Goal: Obtain resource: Obtain resource

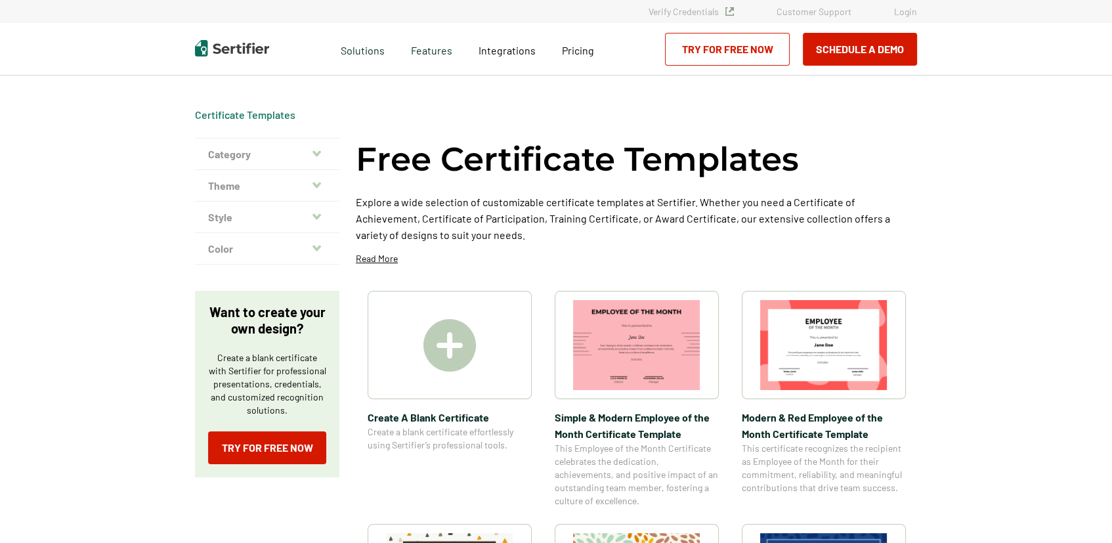
scroll to position [197, 0]
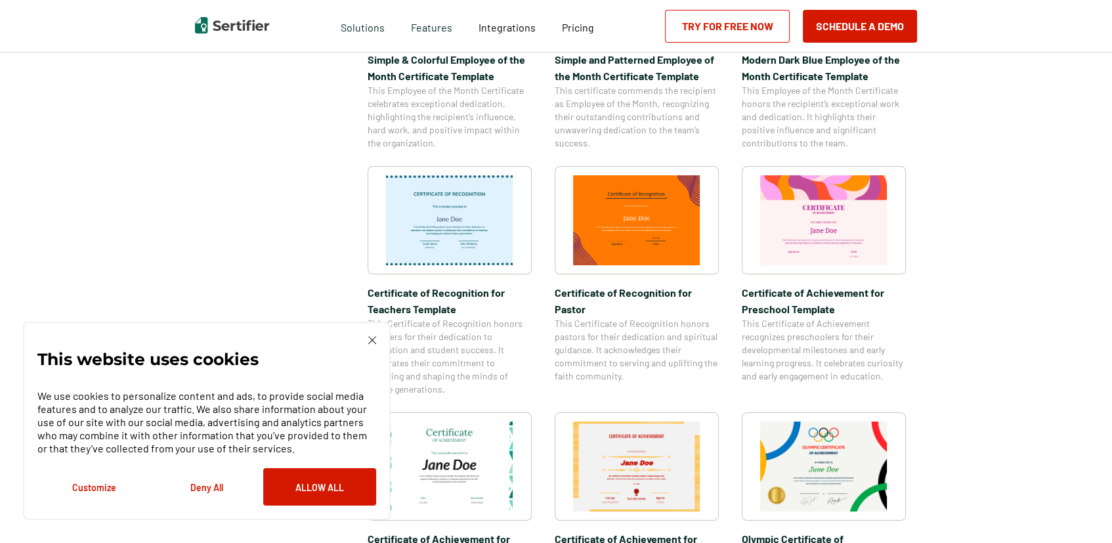
scroll to position [788, 0]
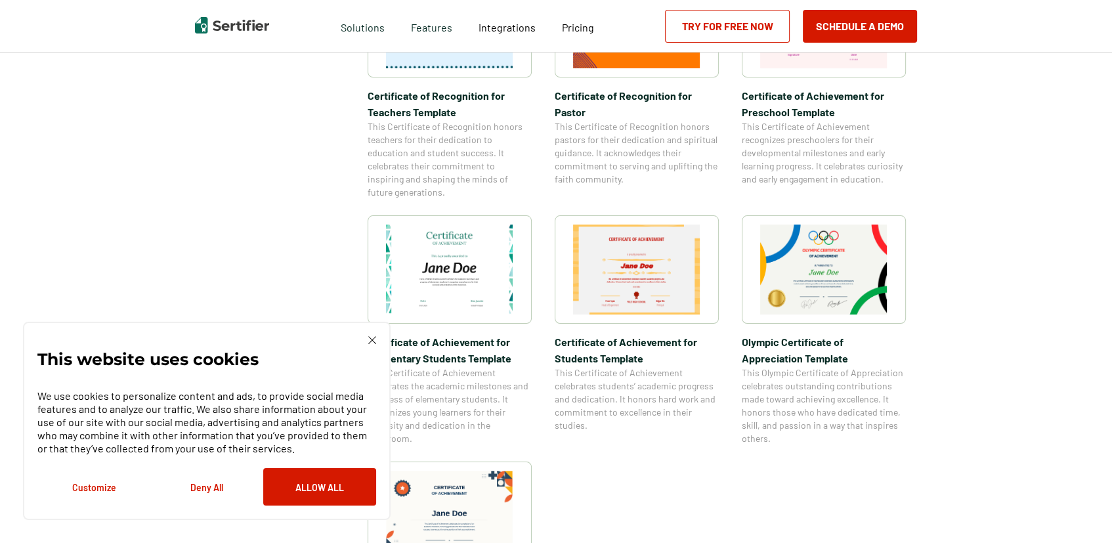
click at [454, 275] on img at bounding box center [449, 270] width 127 height 90
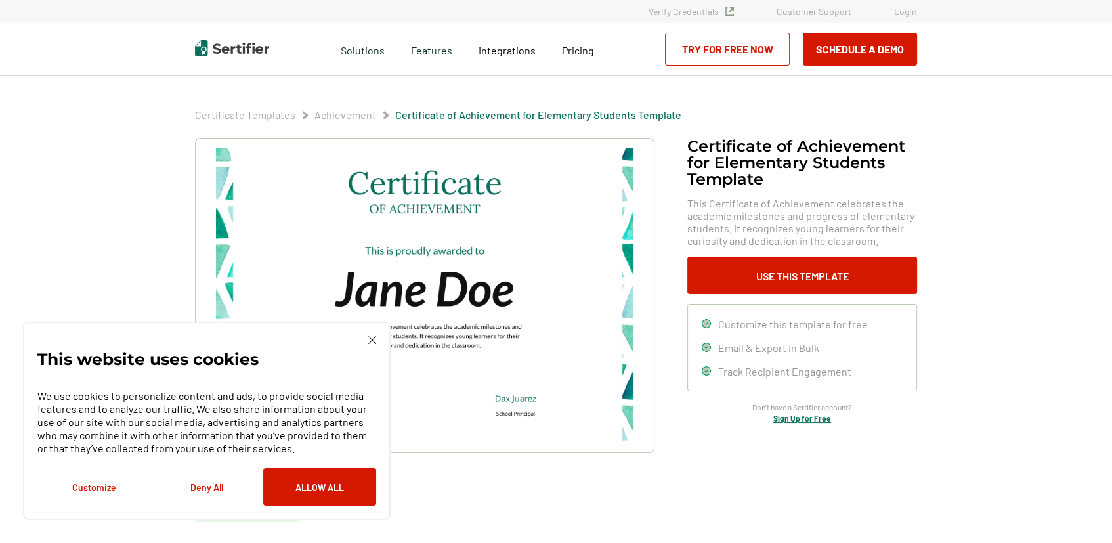
click at [371, 338] on img at bounding box center [372, 340] width 8 height 8
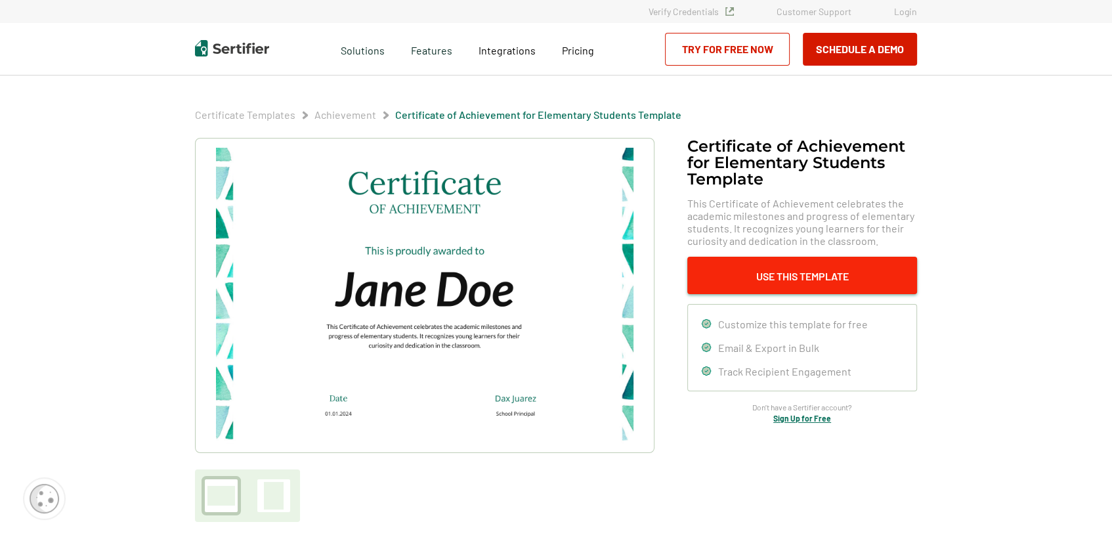
click at [817, 281] on button "Use This Template" at bounding box center [803, 275] width 230 height 37
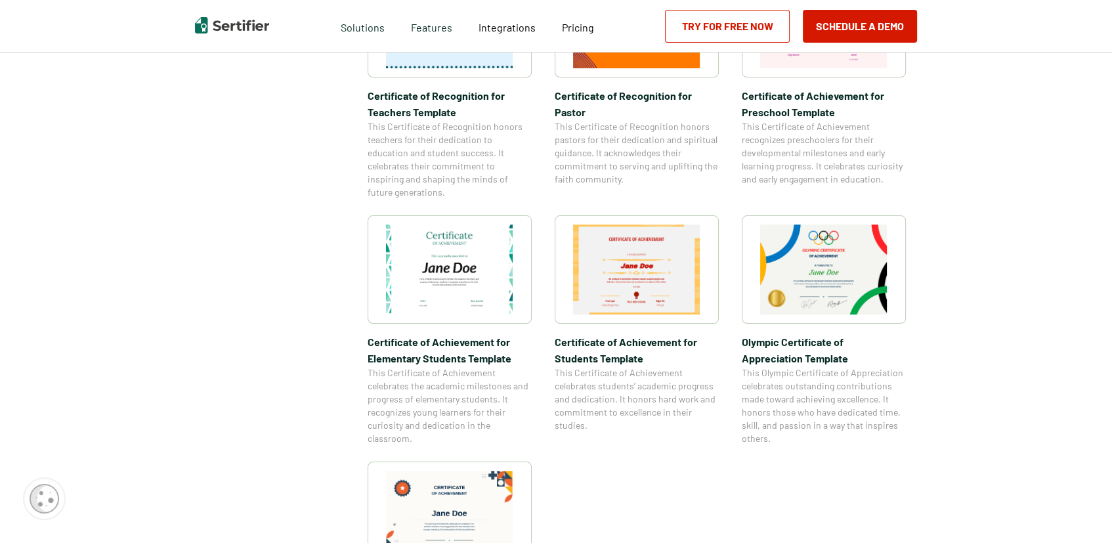
scroll to position [1793, 0]
